Goal: Find contact information: Find contact information

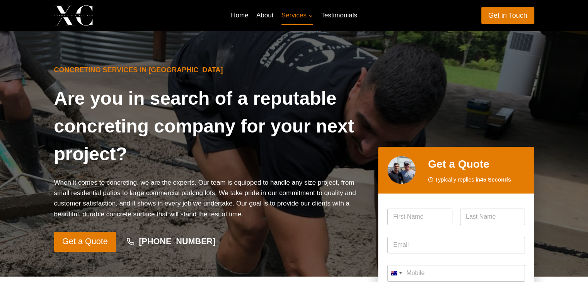
click at [73, 18] on img at bounding box center [73, 15] width 39 height 20
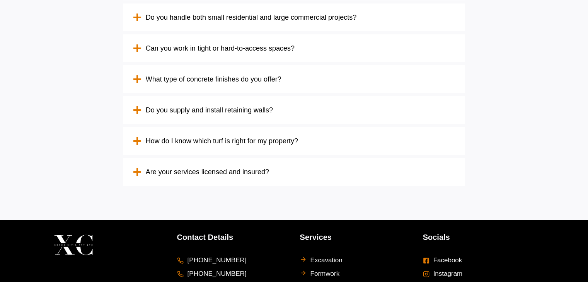
scroll to position [2897, 0]
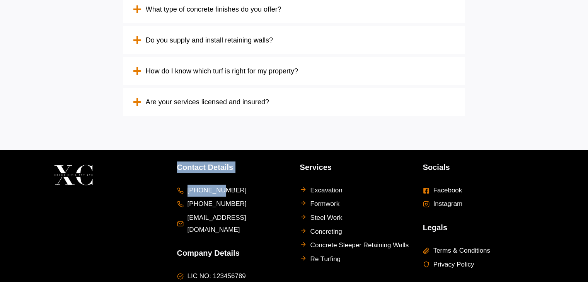
drag, startPoint x: 176, startPoint y: 110, endPoint x: 216, endPoint y: 127, distance: 43.3
click at [216, 150] on div "Contact Details [PHONE_NUMBER] [PHONE_NUMBER] [EMAIL_ADDRESS][DOMAIN_NAME] Comp…" at bounding box center [294, 233] width 480 height 167
click at [217, 162] on div "Contact Details [PHONE_NUMBER] [PHONE_NUMBER] [EMAIL_ADDRESS][DOMAIN_NAME] Comp…" at bounding box center [232, 234] width 111 height 144
click at [212, 162] on div "Contact Details [PHONE_NUMBER] [PHONE_NUMBER] [EMAIL_ADDRESS][DOMAIN_NAME] Comp…" at bounding box center [232, 234] width 111 height 144
drag, startPoint x: 249, startPoint y: 136, endPoint x: 201, endPoint y: 135, distance: 48.7
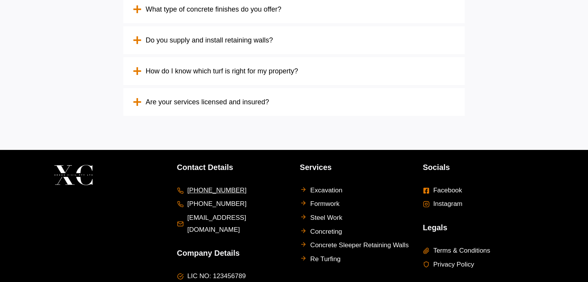
click at [201, 185] on li "[PHONE_NUMBER]" at bounding box center [232, 191] width 111 height 12
copy span "438 181 114"
click at [157, 165] on div at bounding box center [109, 234] width 111 height 144
drag, startPoint x: 268, startPoint y: 160, endPoint x: 186, endPoint y: 164, distance: 82.4
click at [186, 212] on li "[EMAIL_ADDRESS][DOMAIN_NAME]" at bounding box center [232, 224] width 111 height 24
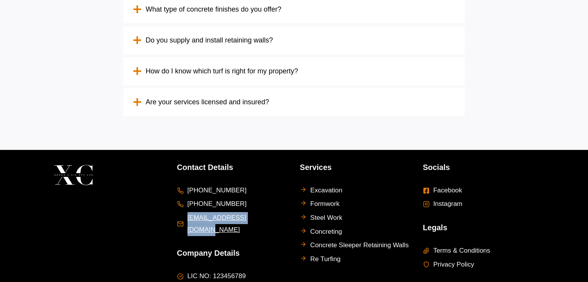
copy span "[EMAIL_ADDRESS][DOMAIN_NAME]"
drag, startPoint x: 291, startPoint y: 222, endPoint x: 281, endPoint y: 222, distance: 9.7
click at [290, 222] on div "Contact Details [PHONE_NUMBER] [PHONE_NUMBER] [EMAIL_ADDRESS][DOMAIN_NAME] Comp…" at bounding box center [294, 233] width 480 height 167
click at [447, 185] on span "Facebook" at bounding box center [447, 191] width 29 height 12
click at [438, 198] on span "Instagram" at bounding box center [447, 204] width 29 height 12
